Goal: Information Seeking & Learning: Learn about a topic

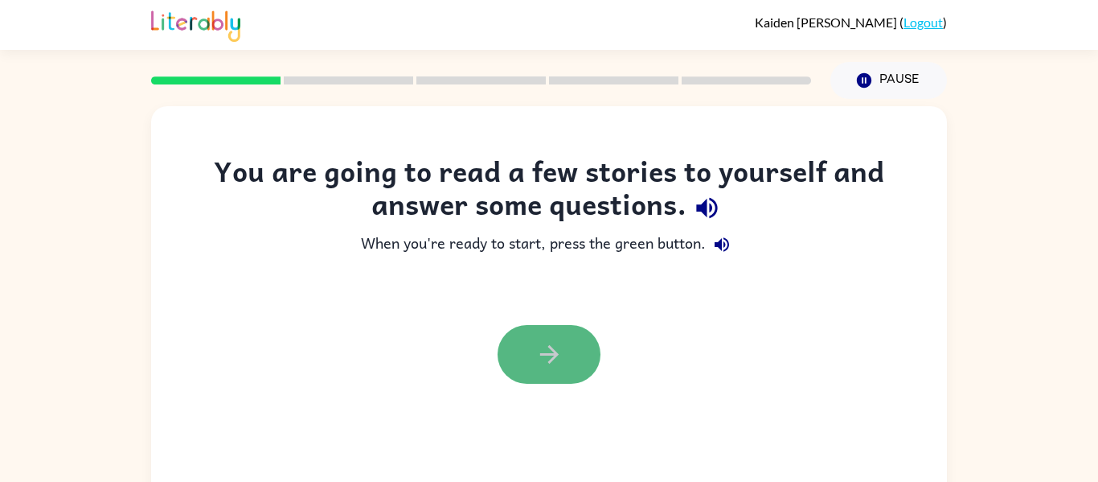
click at [547, 343] on icon "button" at bounding box center [550, 354] width 28 height 28
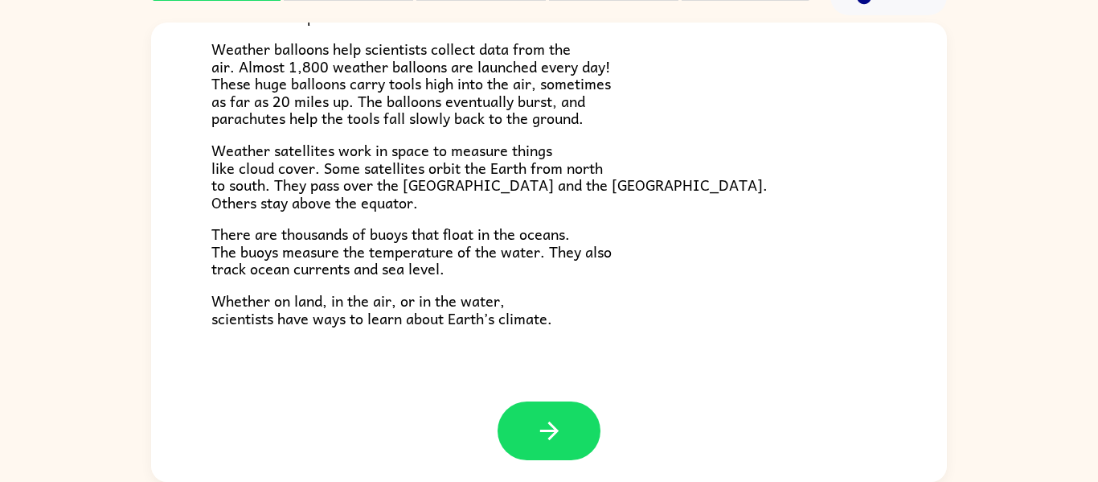
scroll to position [450, 0]
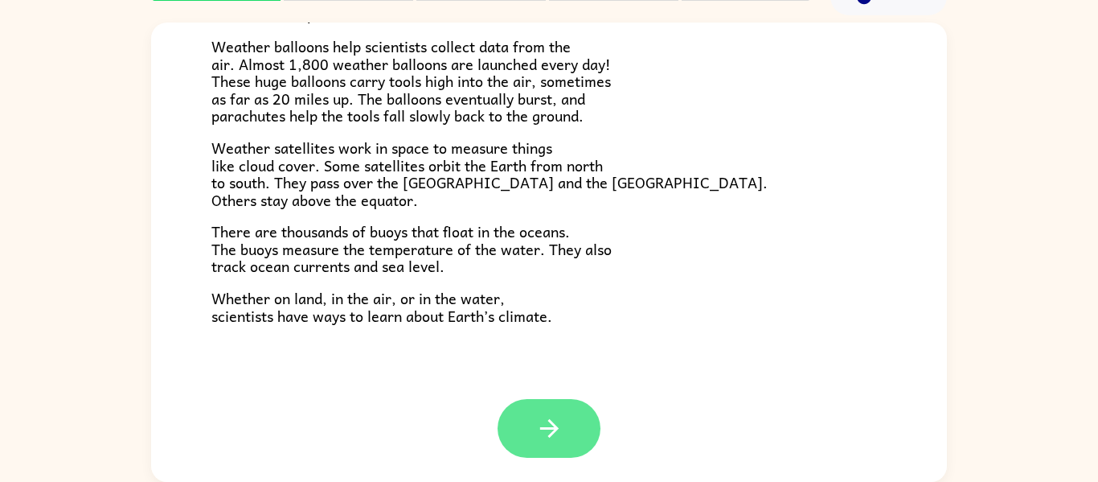
click at [535, 408] on button "button" at bounding box center [549, 428] width 103 height 59
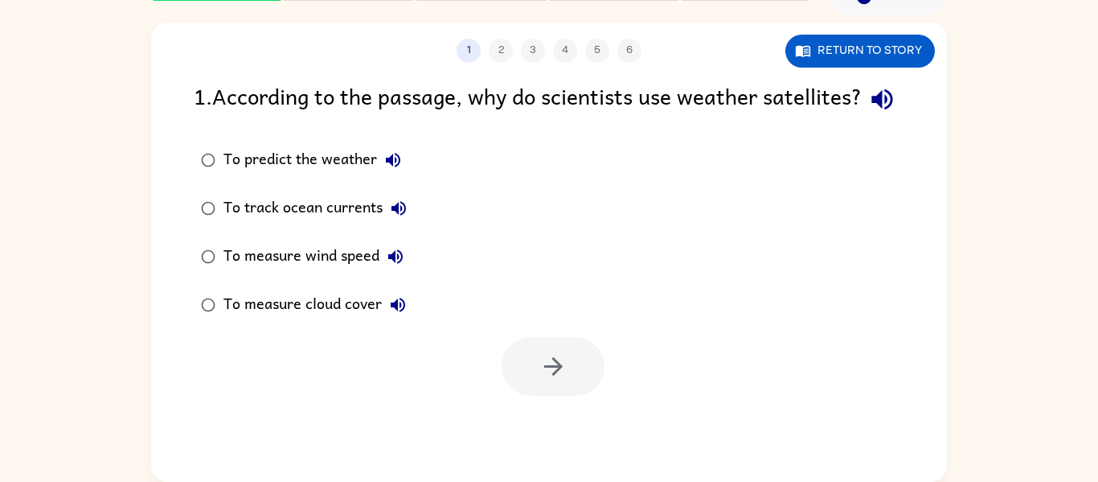
scroll to position [0, 0]
click at [541, 380] on icon "button" at bounding box center [554, 366] width 28 height 28
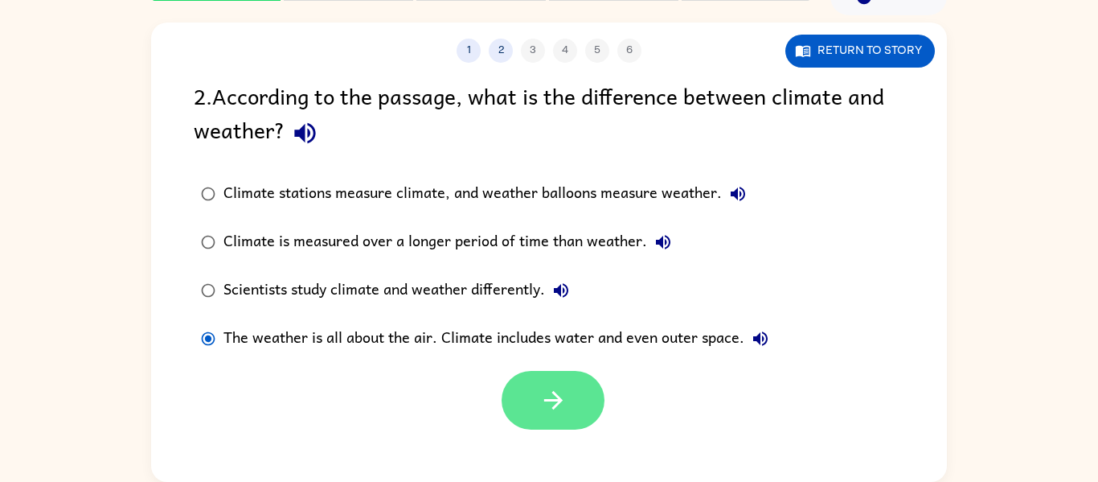
click at [564, 420] on button "button" at bounding box center [553, 400] width 103 height 59
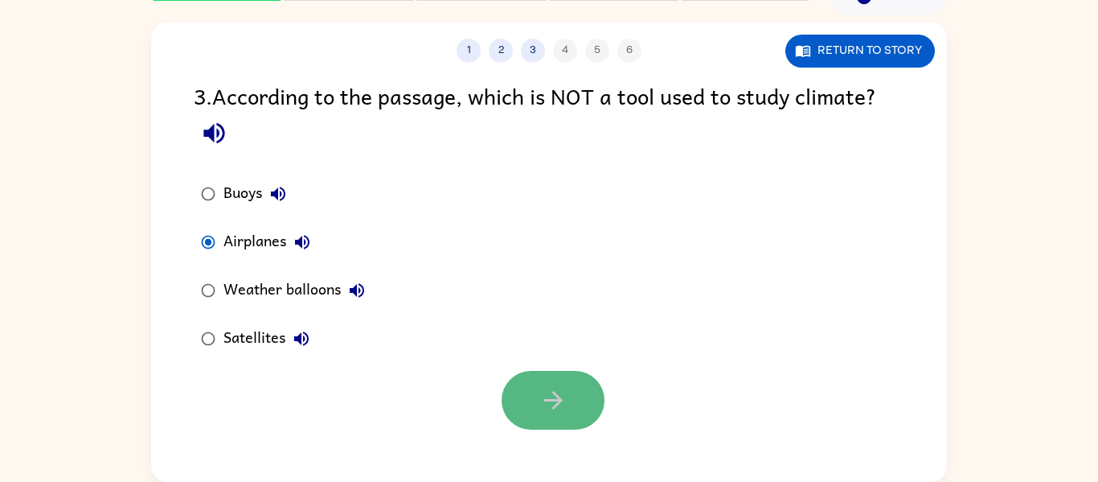
click at [563, 376] on button "button" at bounding box center [553, 400] width 103 height 59
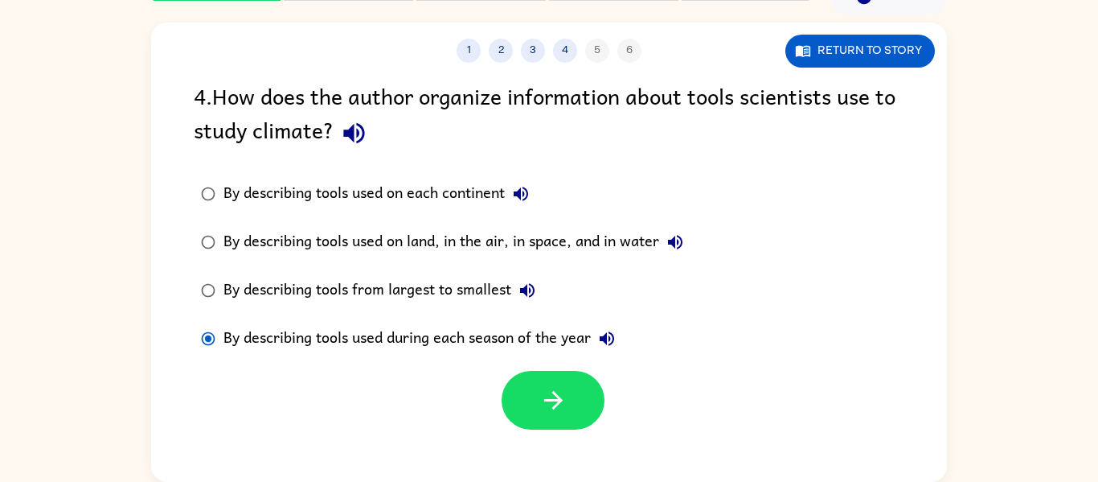
click at [540, 254] on div "By describing tools used on land, in the air, in space, and in water" at bounding box center [458, 242] width 468 height 32
click at [542, 247] on div "By describing tools used on land, in the air, in space, and in water" at bounding box center [458, 242] width 468 height 32
click at [544, 418] on button "button" at bounding box center [553, 400] width 103 height 59
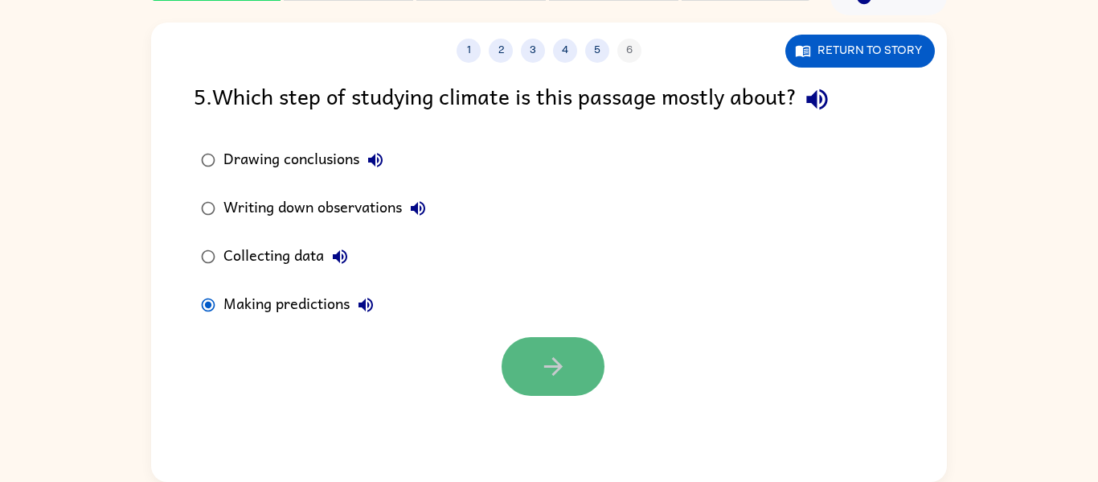
click at [540, 346] on button "button" at bounding box center [553, 366] width 103 height 59
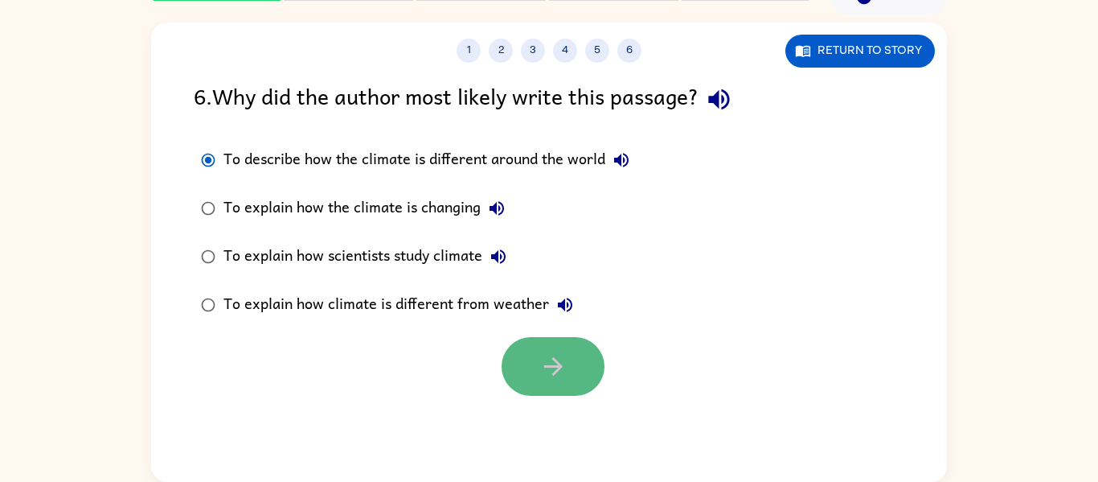
click at [575, 350] on button "button" at bounding box center [553, 366] width 103 height 59
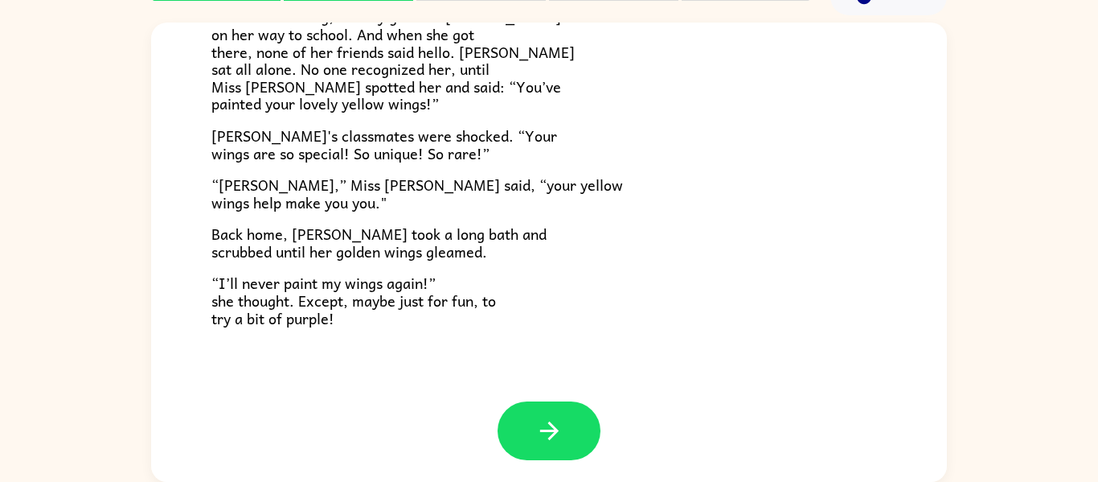
scroll to position [450, 0]
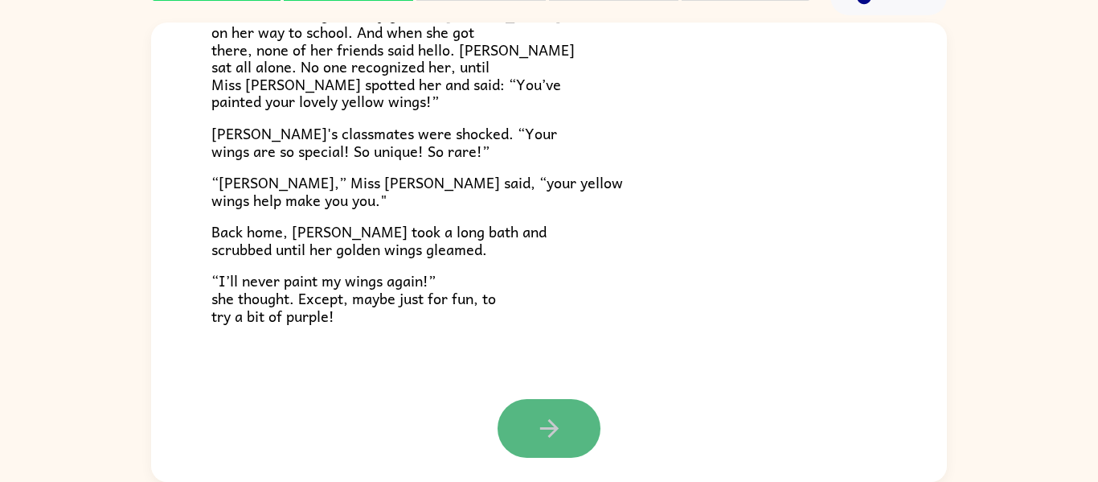
click at [528, 441] on button "button" at bounding box center [549, 428] width 103 height 59
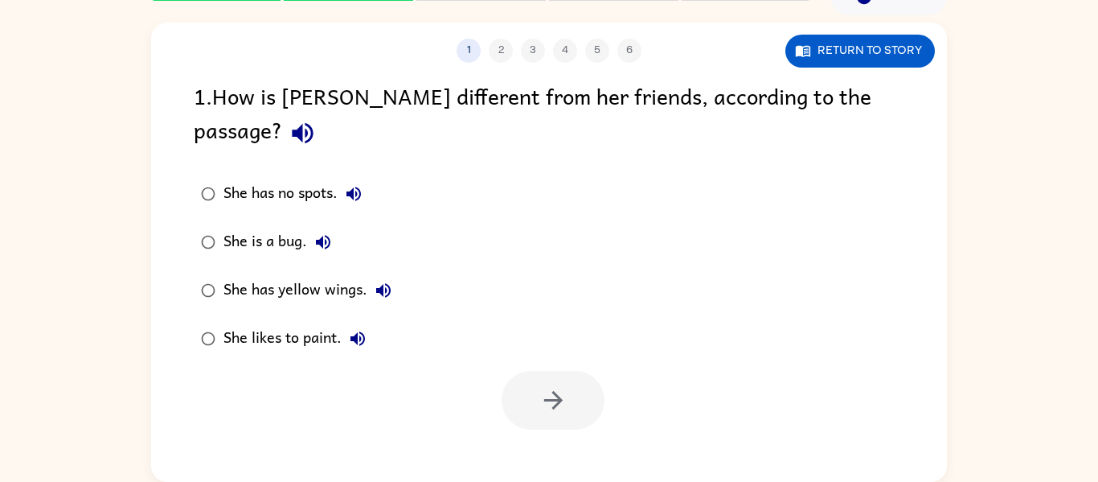
scroll to position [0, 0]
click at [894, 43] on button "Return to story" at bounding box center [861, 51] width 150 height 33
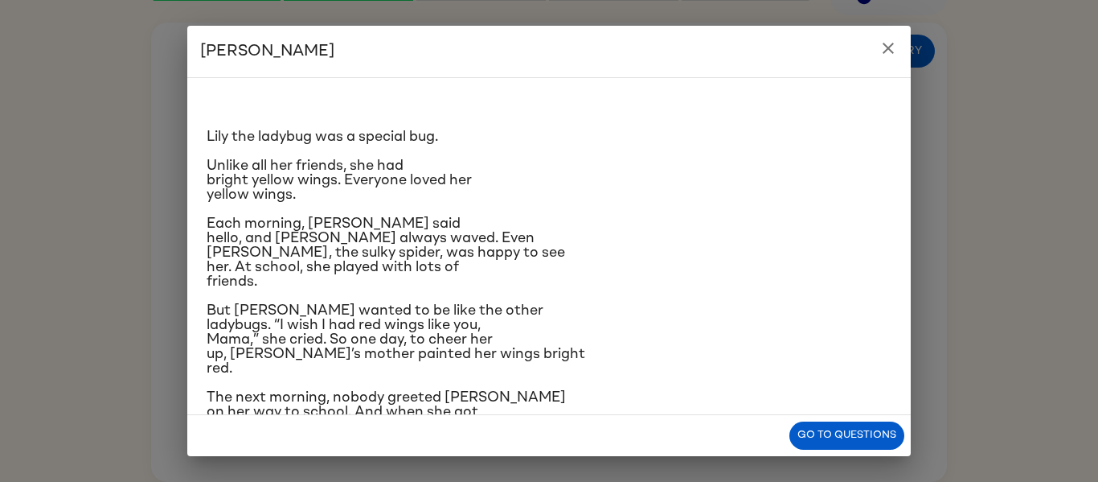
scroll to position [278, 0]
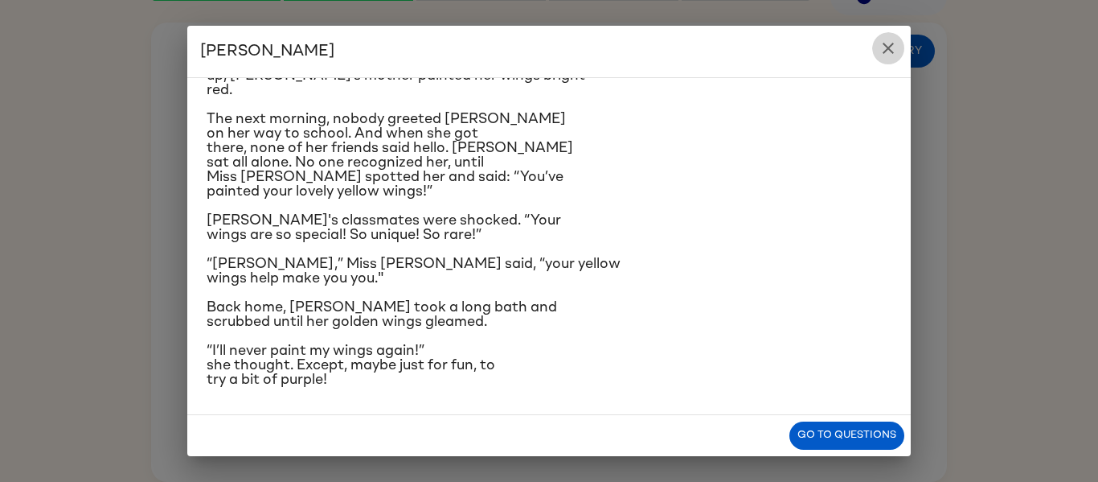
click at [885, 56] on icon "close" at bounding box center [888, 48] width 19 height 19
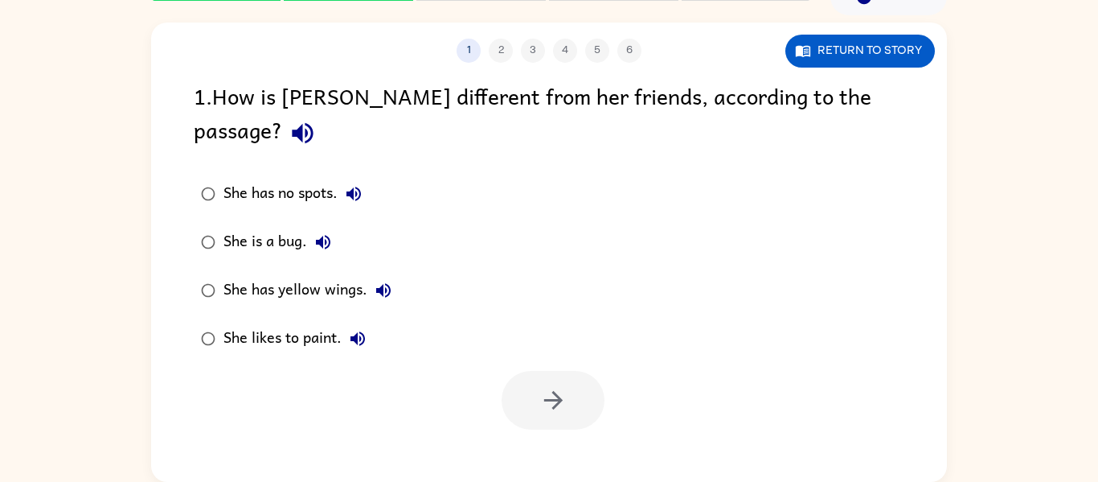
click at [306, 274] on div "She has yellow wings." at bounding box center [312, 290] width 176 height 32
click at [538, 371] on button "button" at bounding box center [553, 400] width 103 height 59
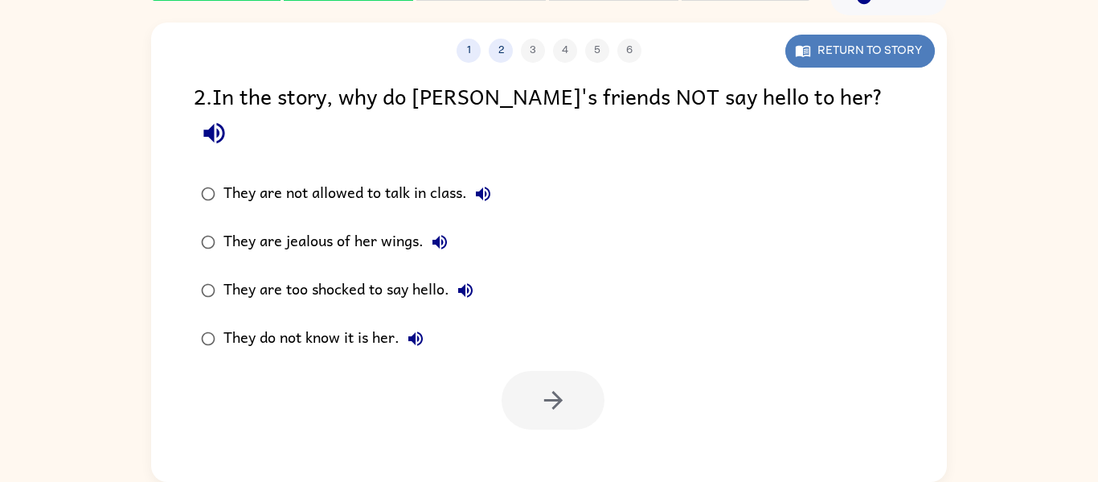
click at [855, 60] on button "Return to story" at bounding box center [861, 51] width 150 height 33
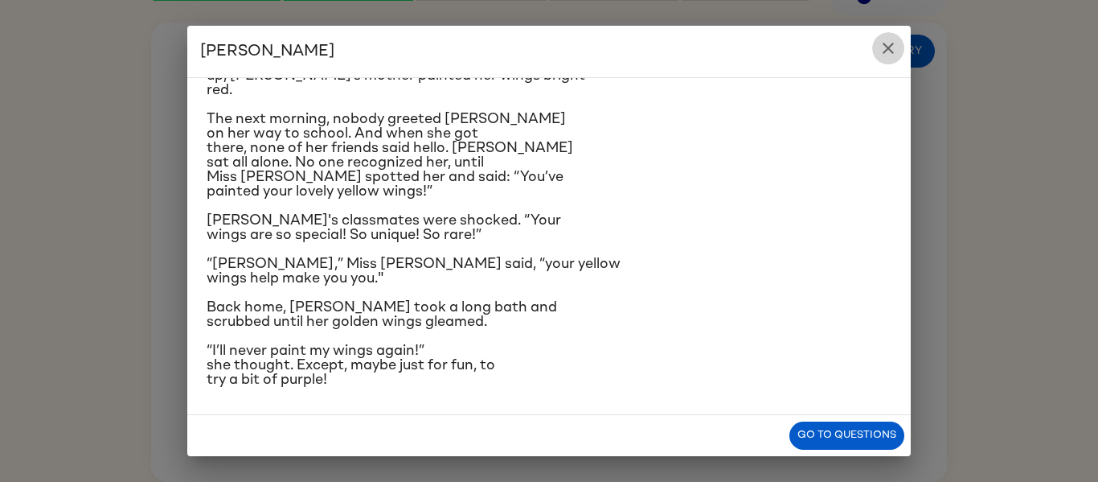
click at [899, 47] on button "close" at bounding box center [888, 48] width 32 height 32
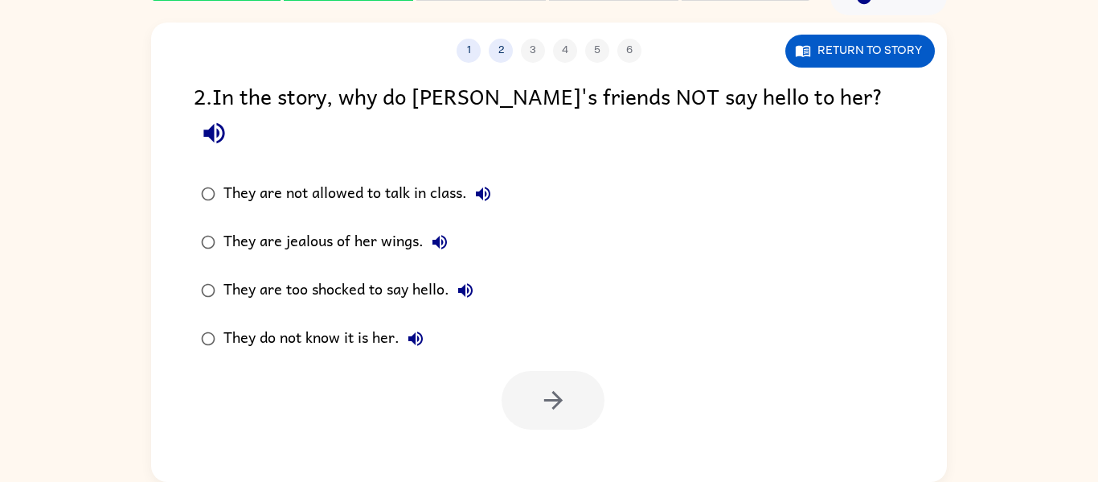
click at [320, 322] on div "They do not know it is her." at bounding box center [328, 338] width 208 height 32
click at [545, 386] on icon "button" at bounding box center [554, 400] width 28 height 28
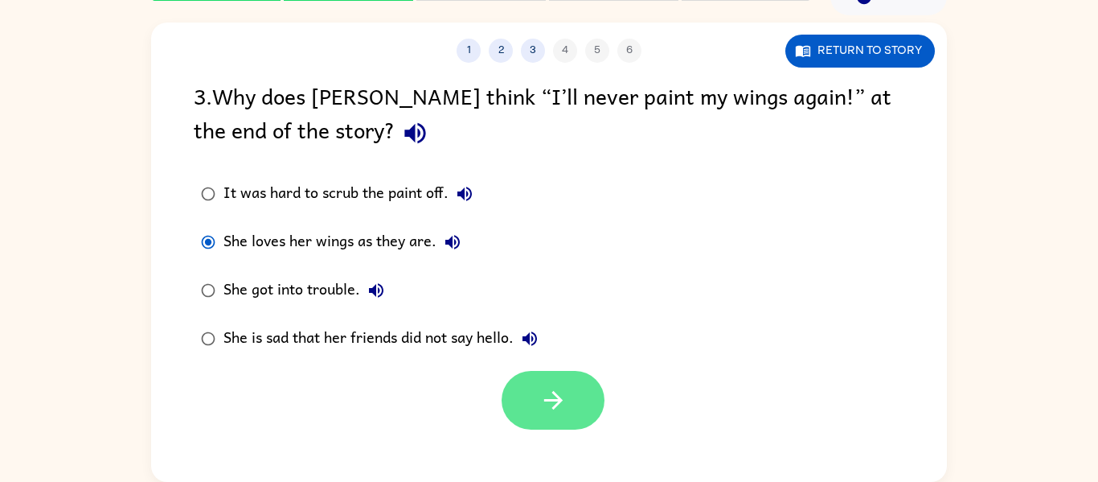
click at [558, 392] on icon "button" at bounding box center [554, 400] width 28 height 28
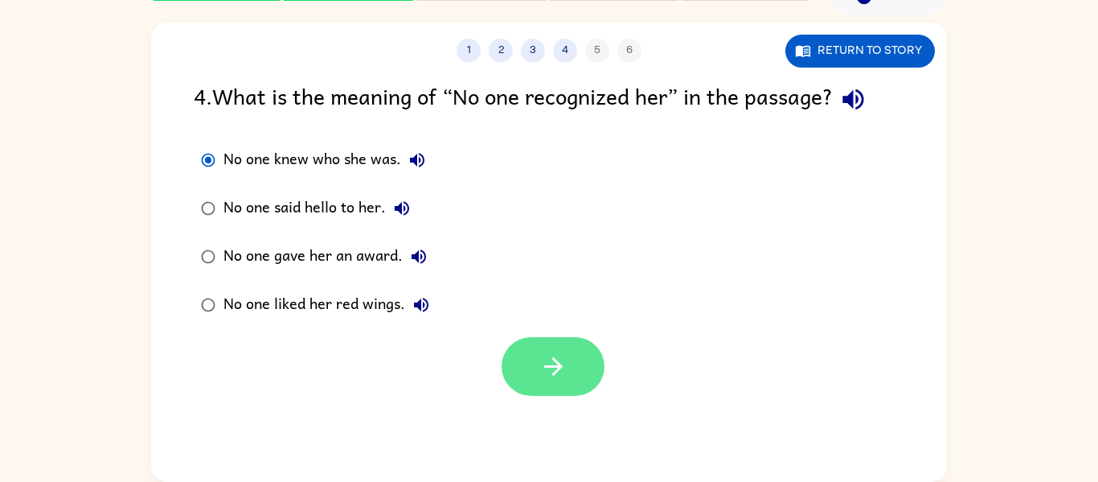
click at [531, 359] on button "button" at bounding box center [553, 366] width 103 height 59
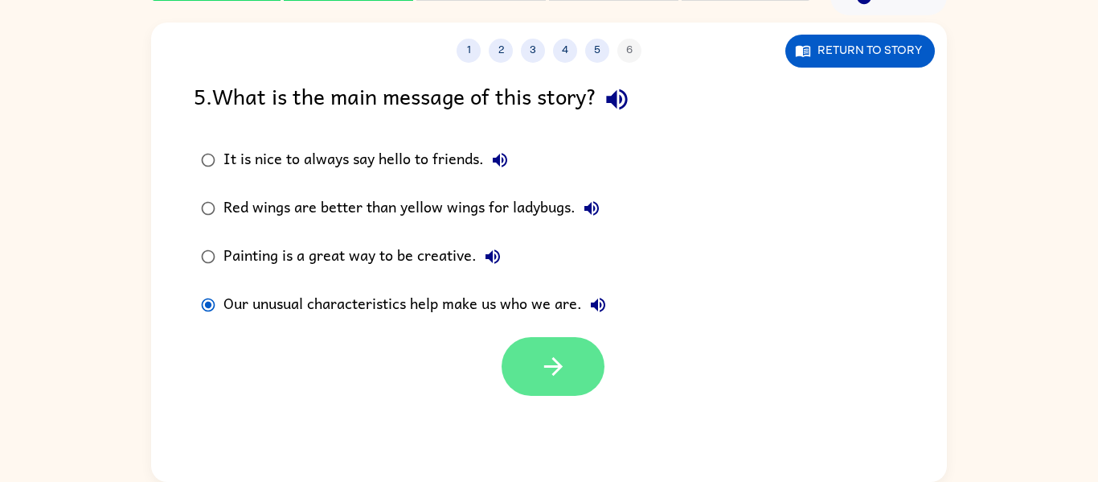
click at [560, 369] on icon "button" at bounding box center [554, 366] width 28 height 28
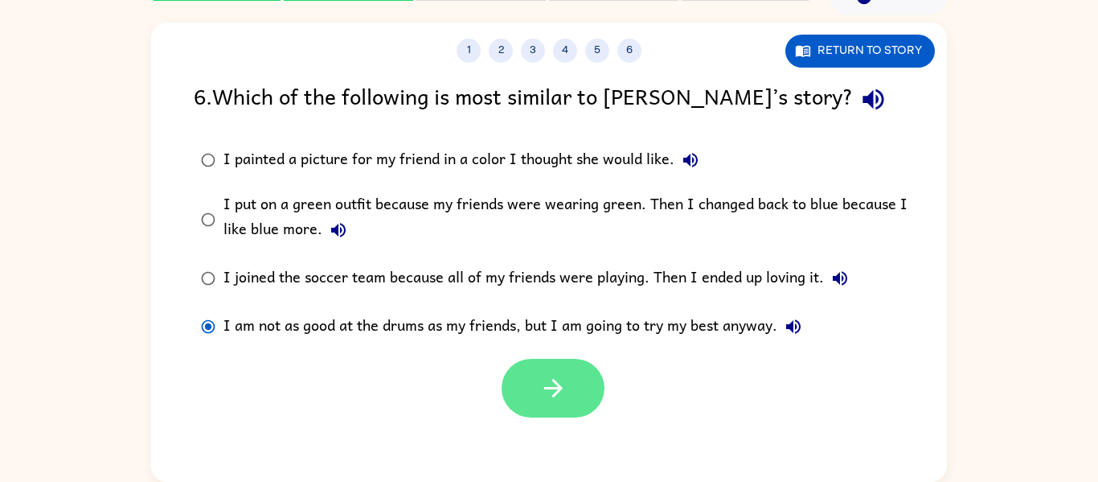
click at [526, 373] on button "button" at bounding box center [553, 388] width 103 height 59
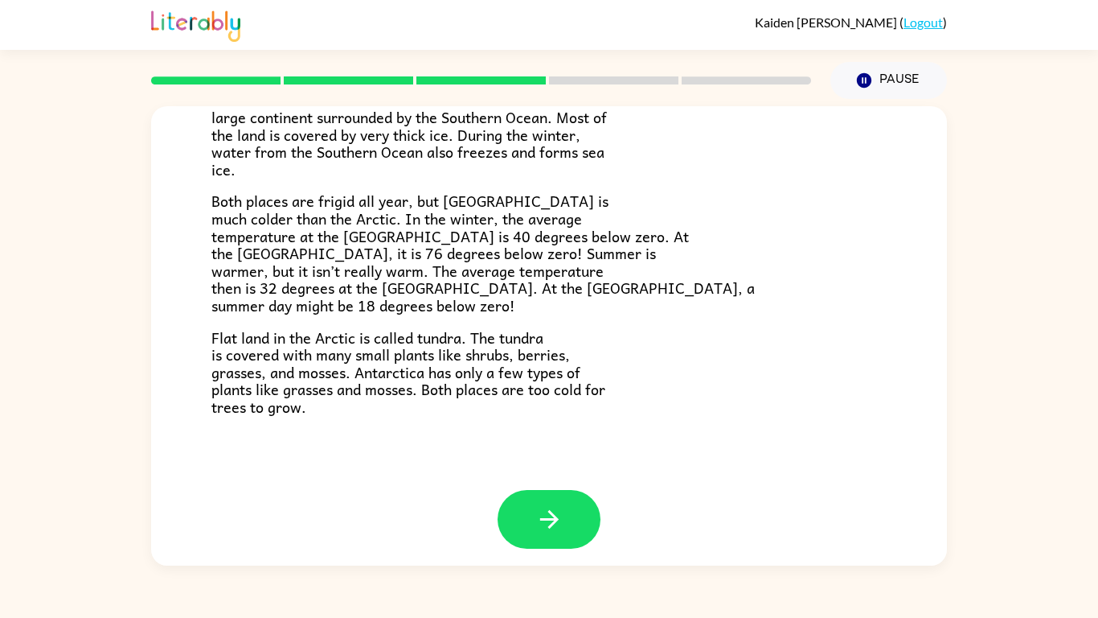
scroll to position [339, 0]
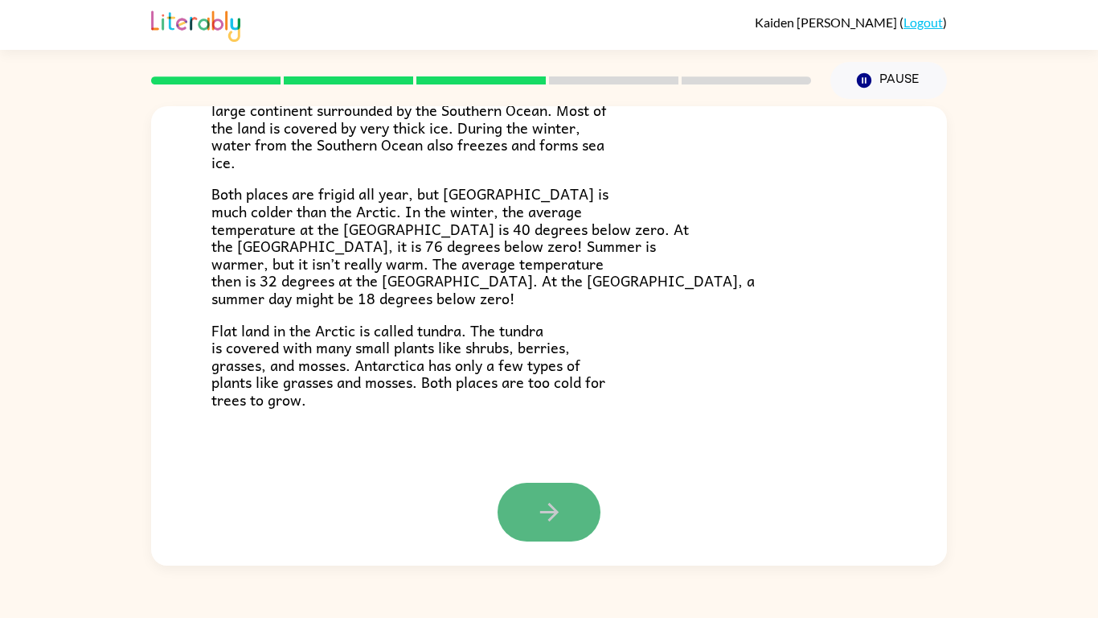
click at [536, 481] on icon "button" at bounding box center [550, 512] width 28 height 28
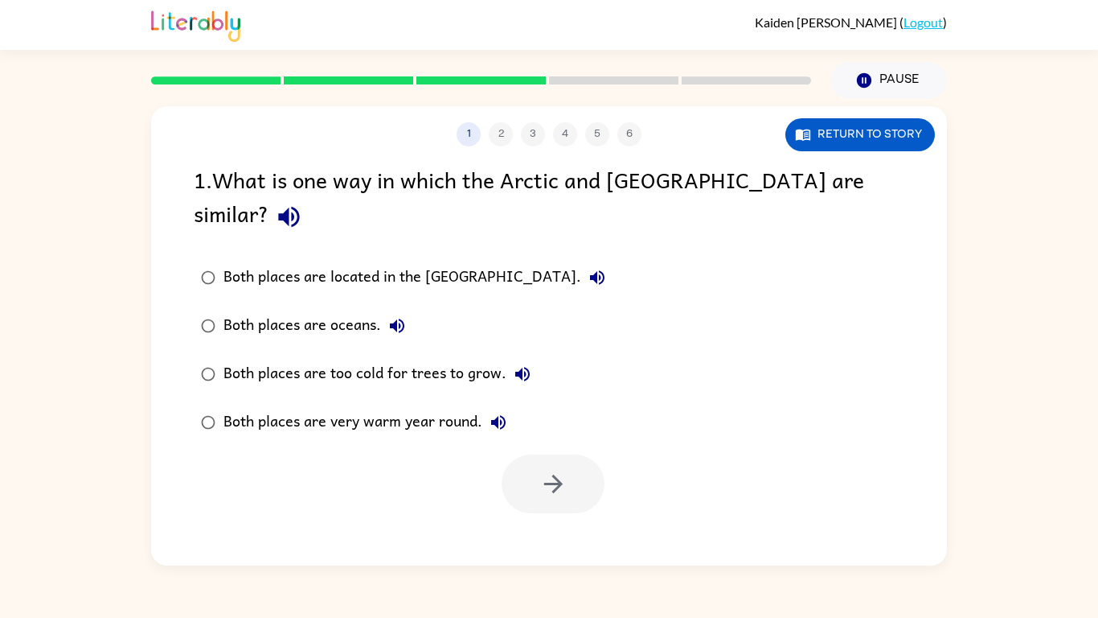
scroll to position [0, 0]
click at [561, 470] on icon "button" at bounding box center [554, 484] width 28 height 28
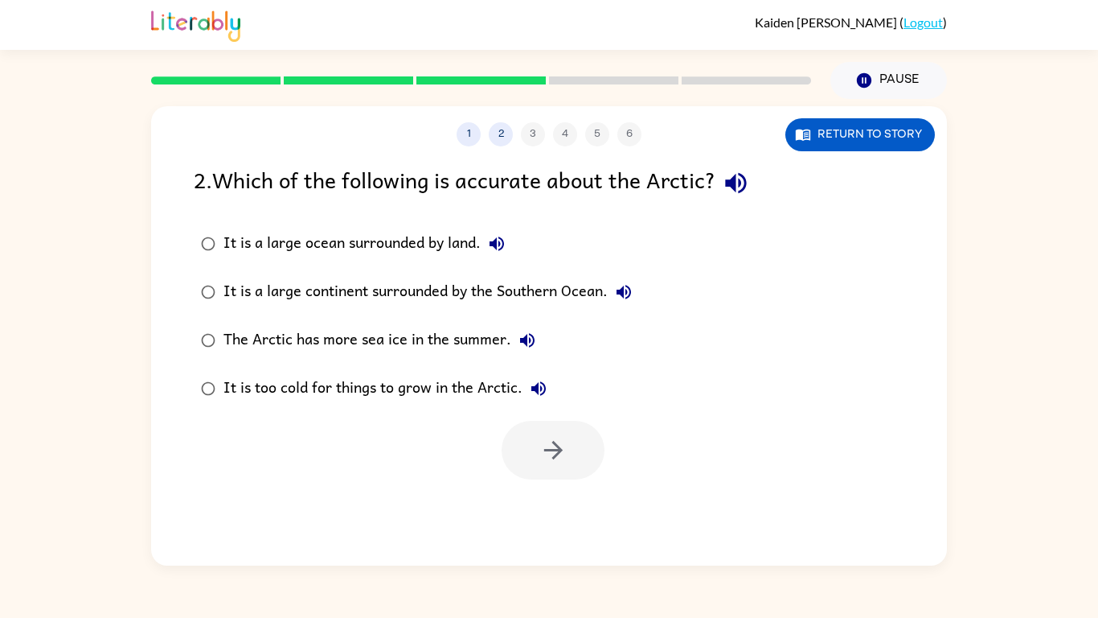
click at [556, 464] on div at bounding box center [553, 450] width 103 height 59
click at [1019, 452] on div "1 2 3 4 5 6 Return to story 2 . Which of the following is accurate about the Ar…" at bounding box center [549, 332] width 1098 height 466
click at [550, 460] on div at bounding box center [553, 450] width 103 height 59
click at [435, 284] on div "It is a large continent surrounded by the Southern Ocean." at bounding box center [432, 292] width 417 height 32
click at [552, 436] on icon "button" at bounding box center [554, 450] width 28 height 28
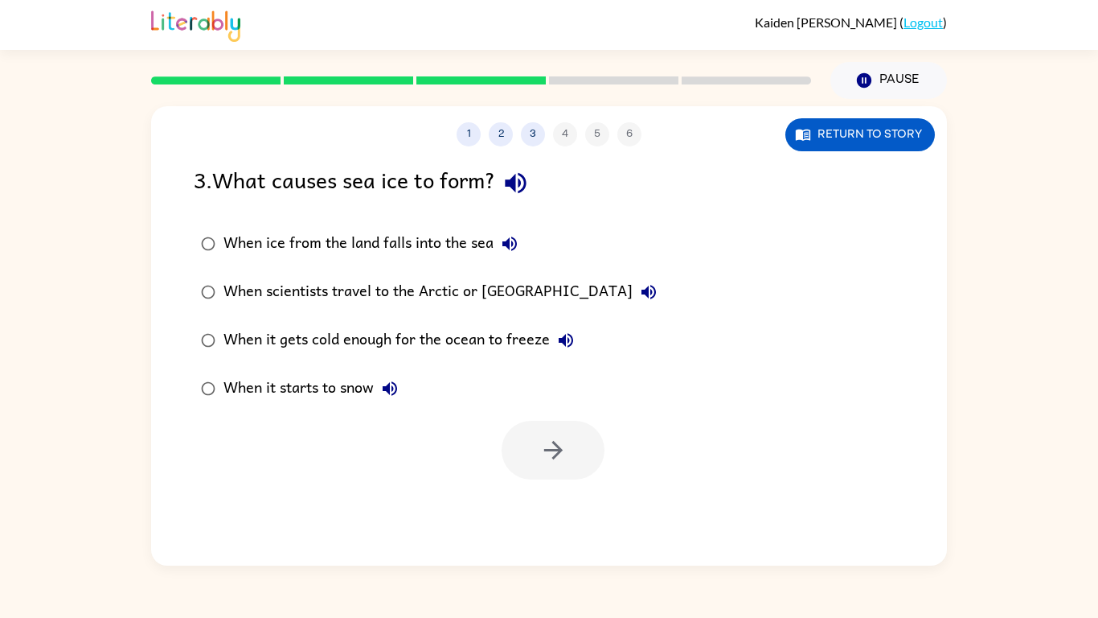
click at [528, 349] on div "When it gets cold enough for the ocean to freeze" at bounding box center [403, 340] width 359 height 32
click at [563, 447] on icon "button" at bounding box center [554, 450] width 28 height 28
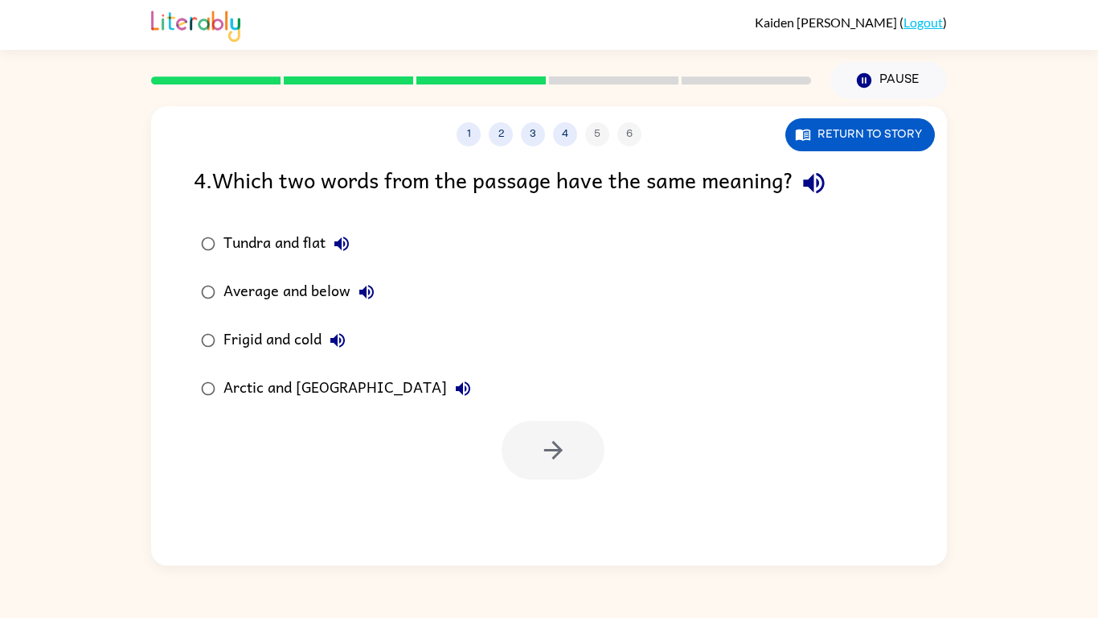
click at [414, 355] on div "Tundra and flat Average and below Frigid and cold Arctic and [GEOGRAPHIC_DATA]" at bounding box center [347, 316] width 306 height 193
click at [506, 355] on div "Tundra and flat Average and below Frigid and cold Arctic and [GEOGRAPHIC_DATA]" at bounding box center [570, 316] width 753 height 193
click at [502, 327] on div "Tundra and flat Average and below Frigid and cold Arctic and [GEOGRAPHIC_DATA]" at bounding box center [570, 316] width 753 height 193
click at [340, 350] on button "Frigid and cold" at bounding box center [338, 340] width 32 height 32
click at [310, 351] on div "Frigid and cold" at bounding box center [289, 340] width 130 height 32
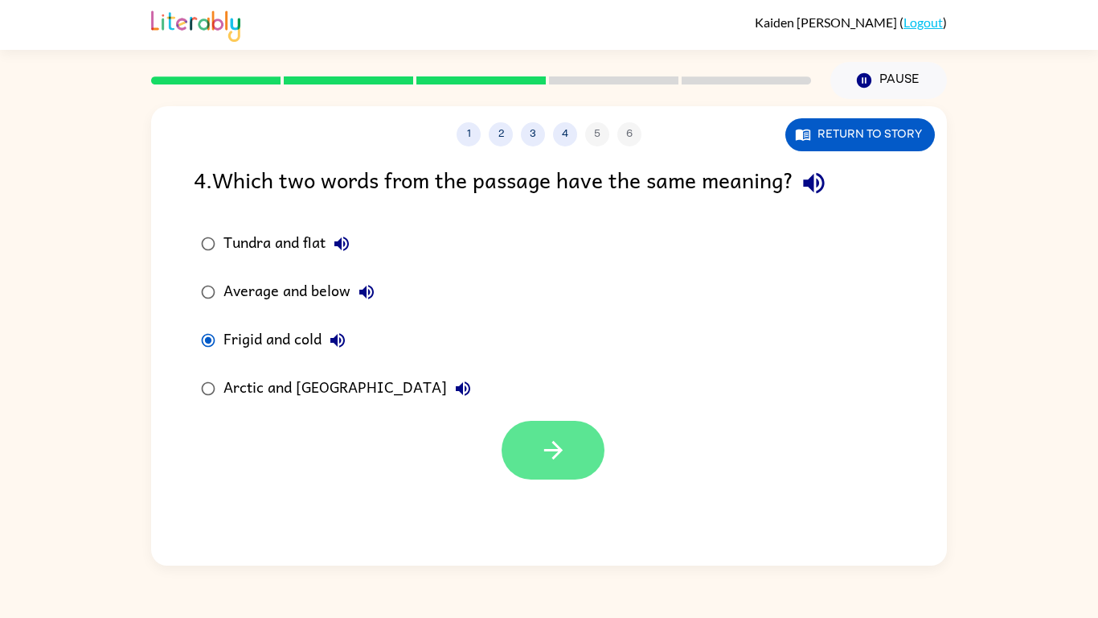
click at [567, 472] on button "button" at bounding box center [553, 450] width 103 height 59
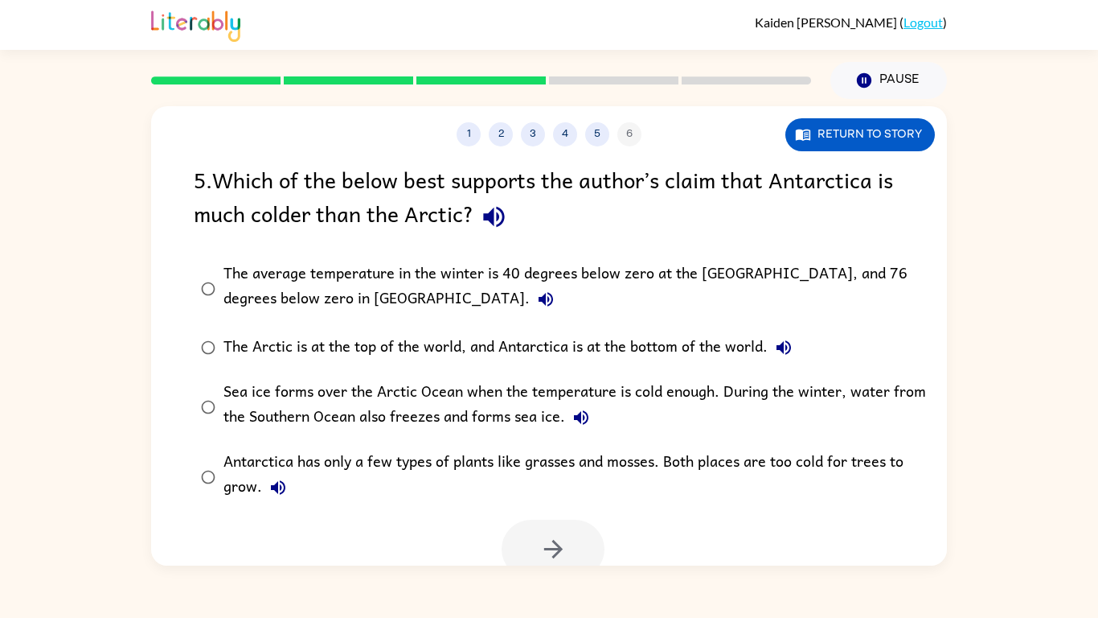
click at [539, 304] on div "The average temperature in the winter is 40 degrees below zero at the [GEOGRAPH…" at bounding box center [575, 288] width 703 height 54
click at [544, 481] on icon "button" at bounding box center [554, 549] width 28 height 28
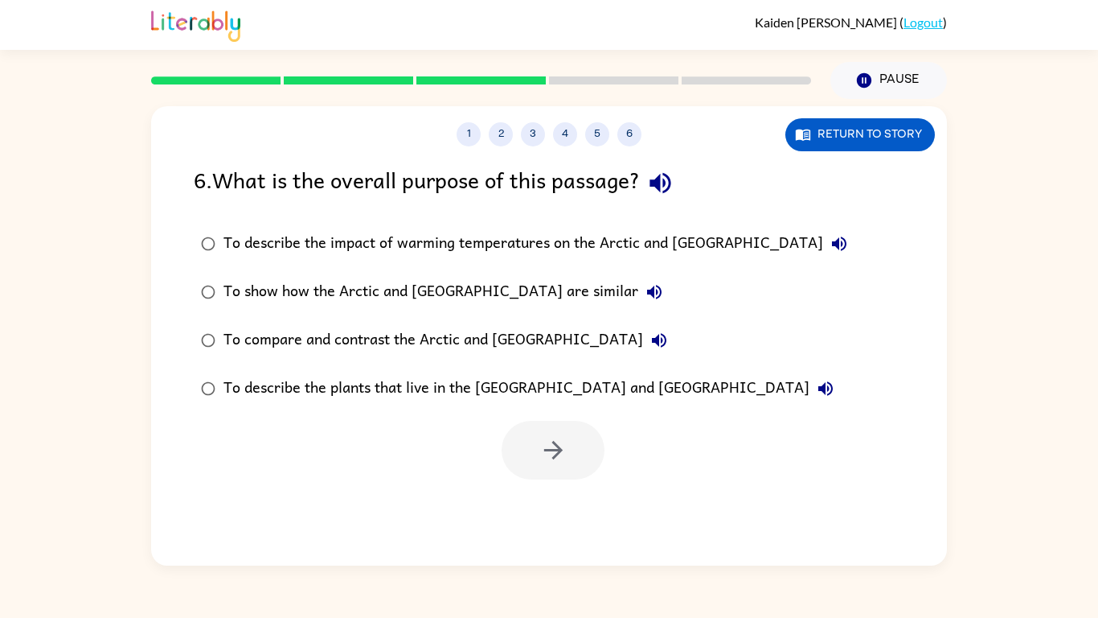
click at [376, 301] on div "To show how the Arctic and [GEOGRAPHIC_DATA] are similar" at bounding box center [447, 292] width 447 height 32
click at [536, 449] on button "button" at bounding box center [553, 450] width 103 height 59
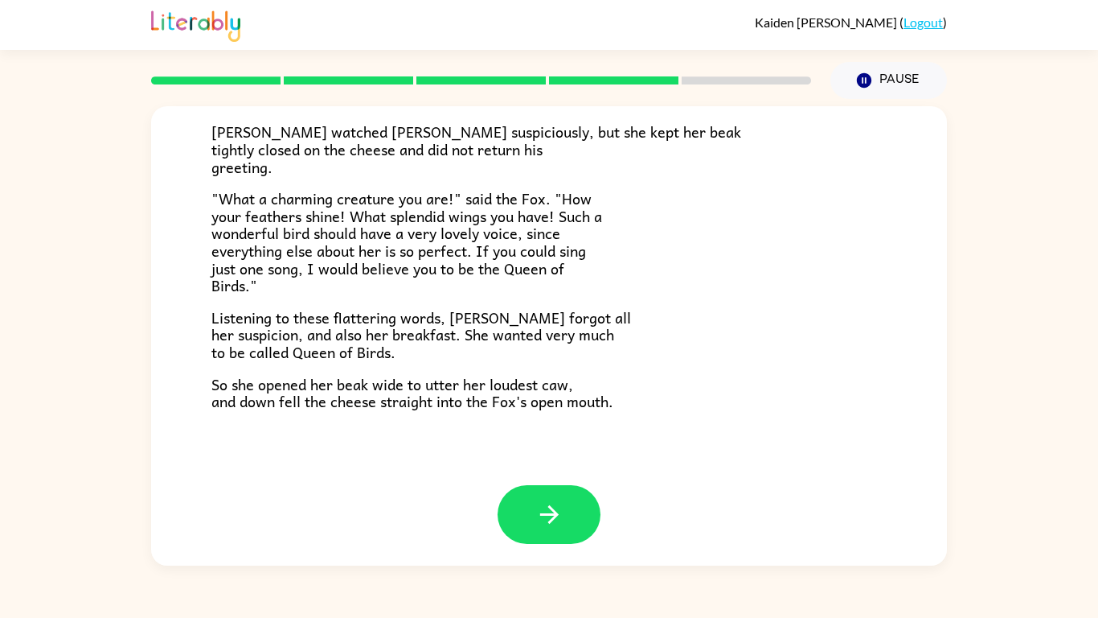
scroll to position [316, 0]
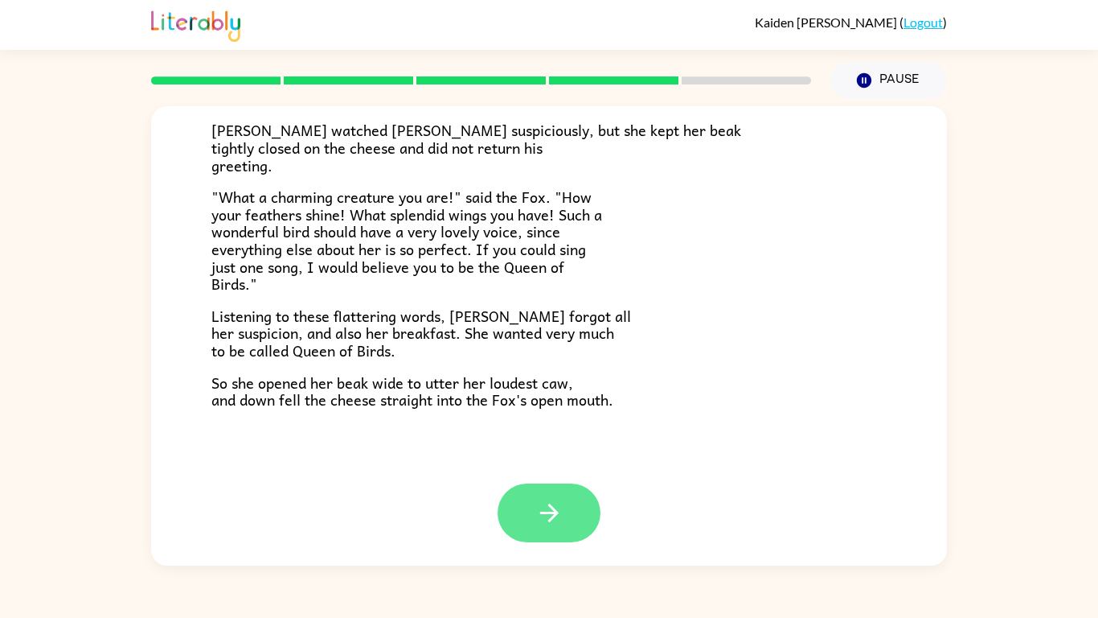
click at [540, 481] on icon "button" at bounding box center [550, 513] width 28 height 28
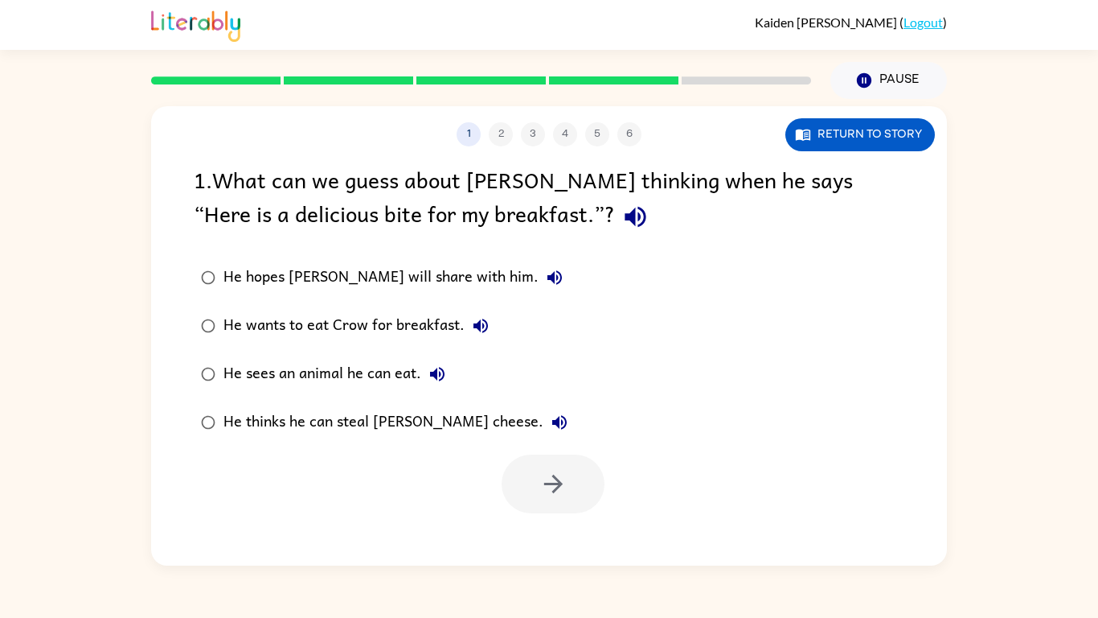
scroll to position [0, 0]
click at [302, 427] on div "He thinks he can steal [PERSON_NAME] cheese." at bounding box center [400, 422] width 352 height 32
click at [543, 458] on button "button" at bounding box center [553, 483] width 103 height 59
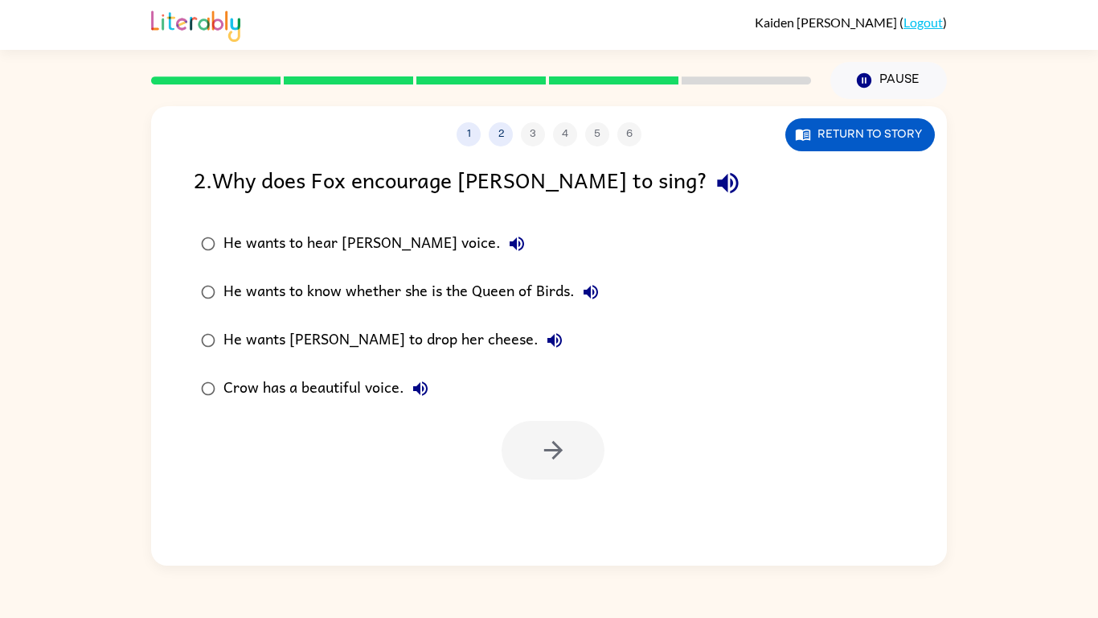
click at [254, 251] on div "He wants to hear [PERSON_NAME] voice." at bounding box center [379, 244] width 310 height 32
click at [321, 332] on div "He wants [PERSON_NAME] to drop her cheese." at bounding box center [397, 340] width 347 height 32
click at [552, 480] on div "1 2 3 4 5 6 Return to story 2 . Why does Fox encourage [PERSON_NAME] to sing? H…" at bounding box center [549, 335] width 796 height 459
click at [540, 411] on label "Crow has a beautiful voice." at bounding box center [400, 388] width 430 height 48
click at [541, 416] on div at bounding box center [549, 446] width 796 height 67
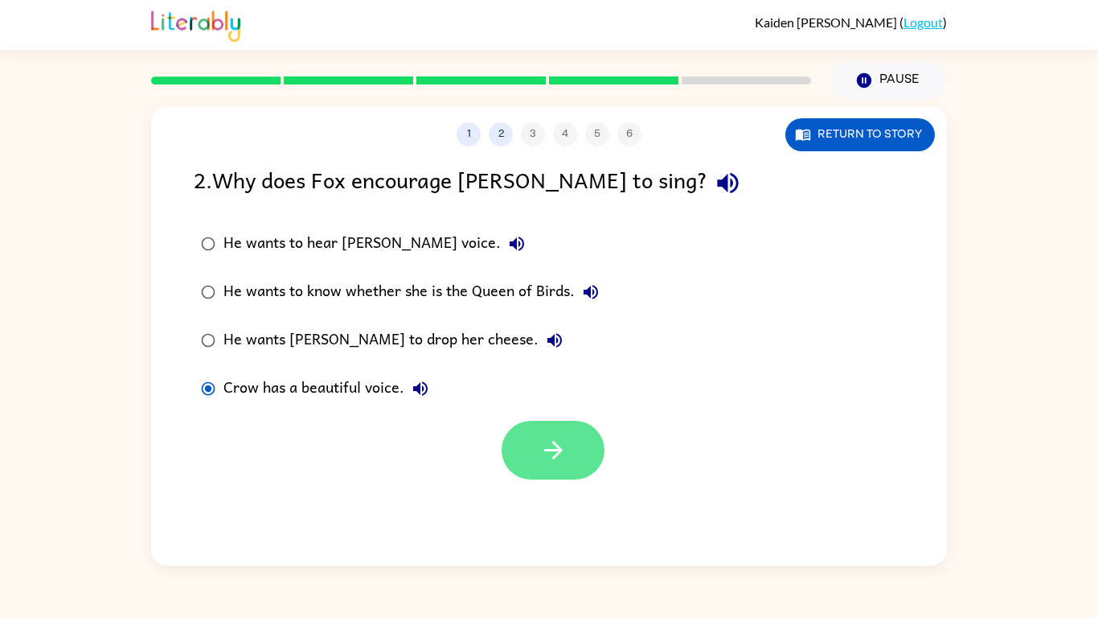
click at [546, 421] on button "button" at bounding box center [553, 450] width 103 height 59
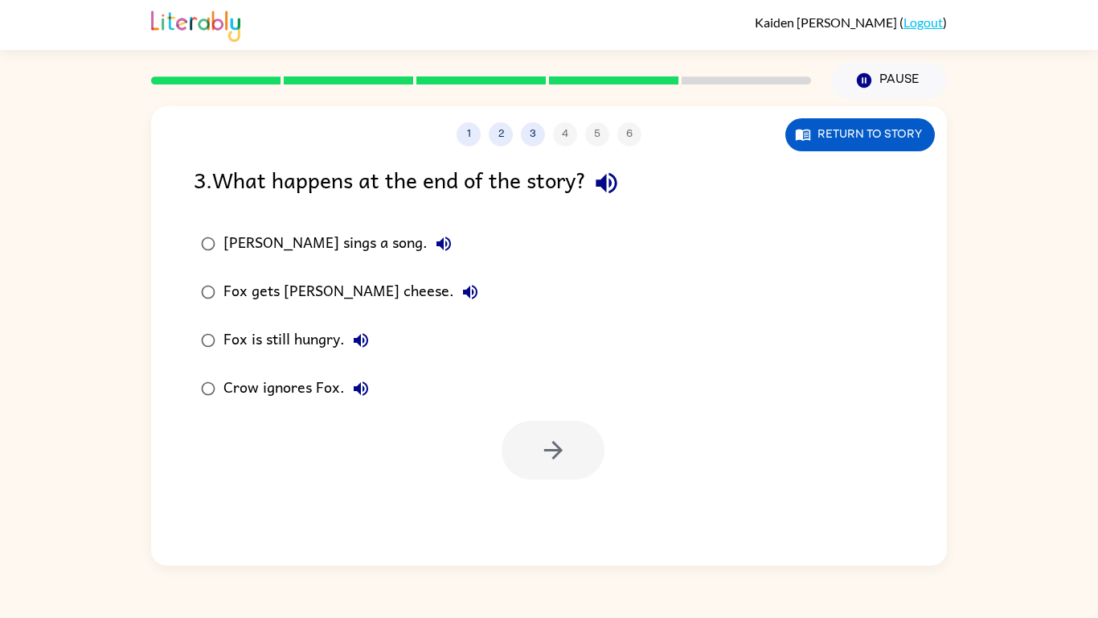
click at [276, 298] on div "Fox gets [PERSON_NAME] cheese." at bounding box center [355, 292] width 263 height 32
click at [532, 460] on button "button" at bounding box center [553, 450] width 103 height 59
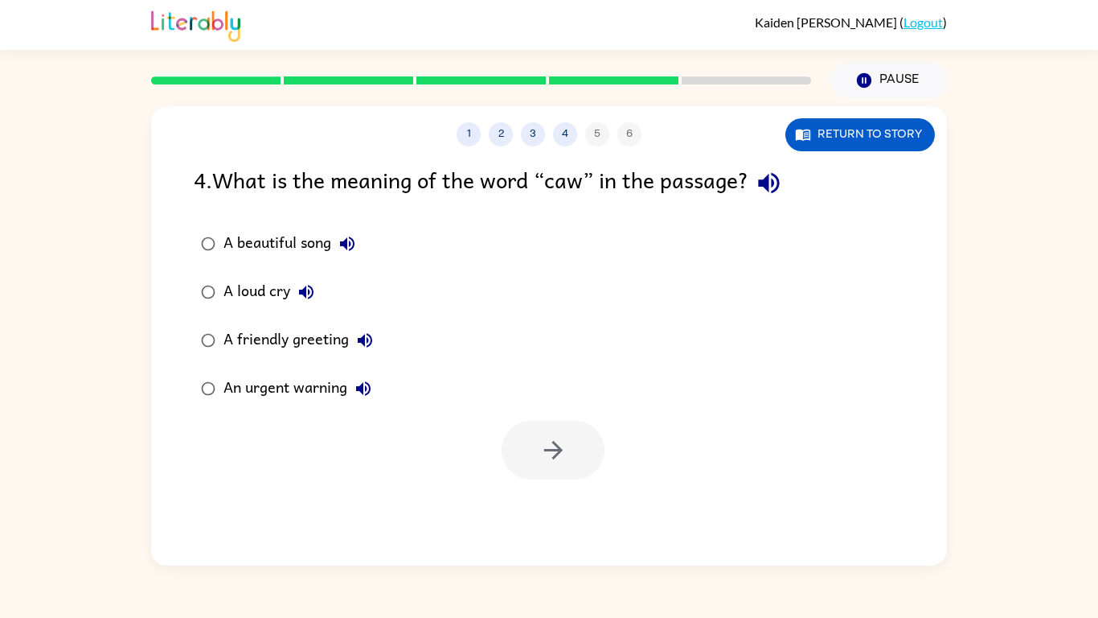
click at [277, 249] on div "A beautiful song" at bounding box center [294, 244] width 140 height 32
click at [532, 456] on button "button" at bounding box center [553, 450] width 103 height 59
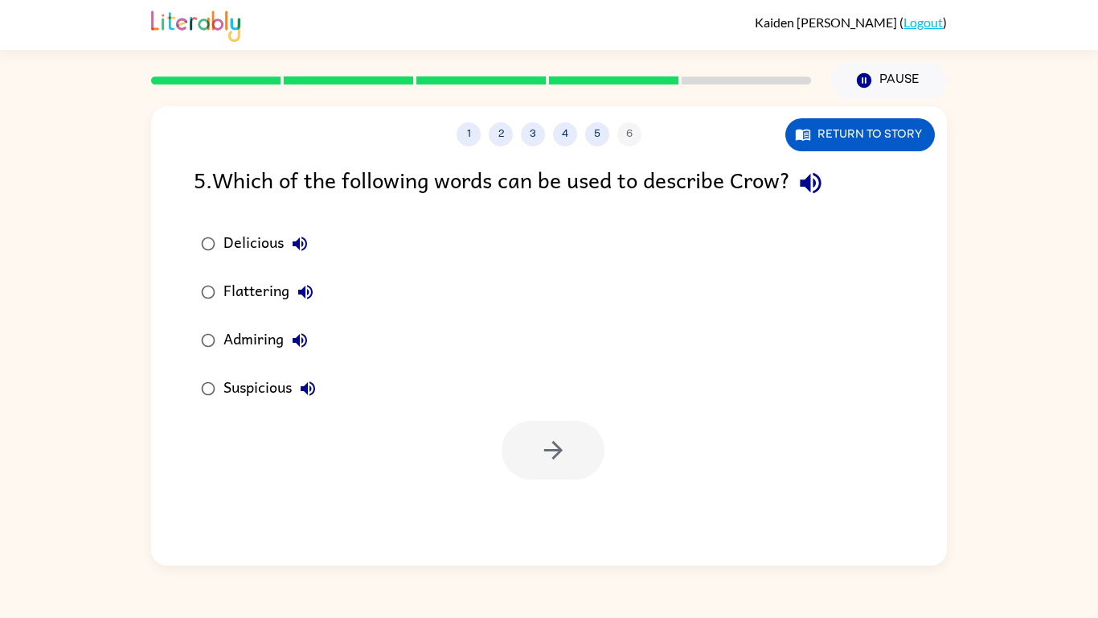
click at [237, 333] on div "Admiring" at bounding box center [270, 340] width 92 height 32
click at [520, 453] on button "button" at bounding box center [553, 450] width 103 height 59
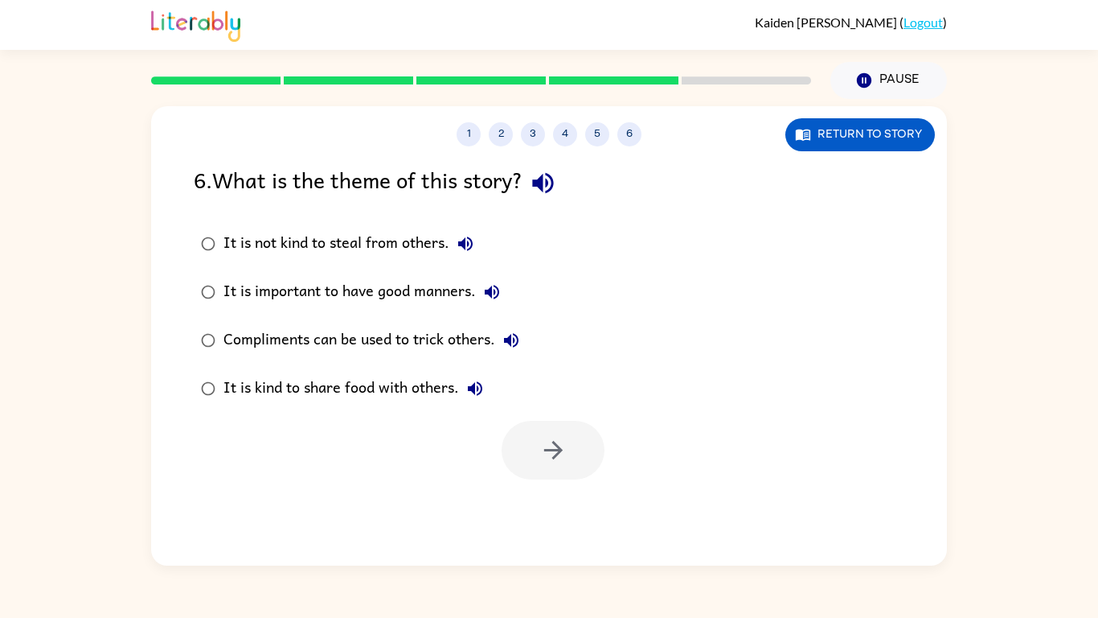
click at [285, 340] on div "Compliments can be used to trick others." at bounding box center [376, 340] width 304 height 32
click at [561, 460] on icon "button" at bounding box center [554, 450] width 28 height 28
